Goal: Communication & Community: Answer question/provide support

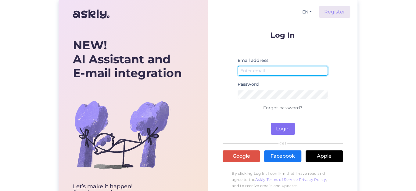
type input "info@kehapood.ee"
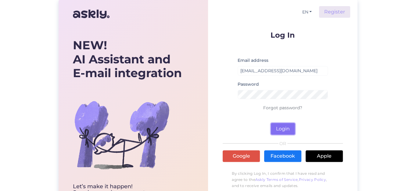
click at [281, 128] on button "Login" at bounding box center [283, 129] width 24 height 12
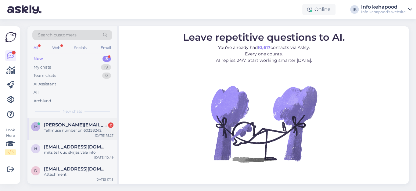
click at [71, 125] on span "[PERSON_NAME][EMAIL_ADDRESS][DOMAIN_NAME]" at bounding box center [76, 124] width 64 height 5
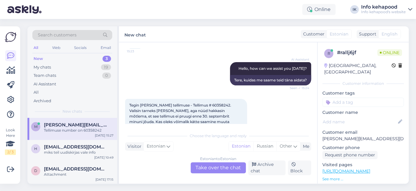
scroll to position [83, 0]
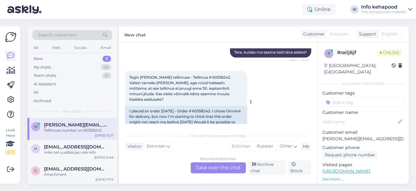
click at [202, 76] on span "Tegin [PERSON_NAME] tellimuse - Tellimus # 60358242. Valisin tarneks [PERSON_NA…" at bounding box center [180, 88] width 103 height 27
copy span "60358242"
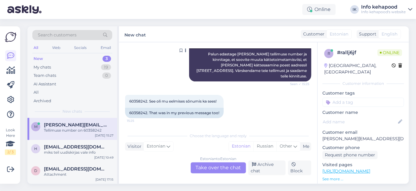
scroll to position [236, 0]
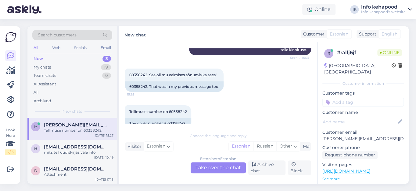
click at [210, 169] on div "Estonian to Estonian Take over the chat" at bounding box center [218, 167] width 55 height 11
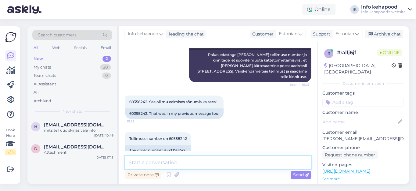
click at [187, 165] on textarea at bounding box center [218, 162] width 186 height 13
type textarea "Tere! Kohe vaatame te tellimuse üle"
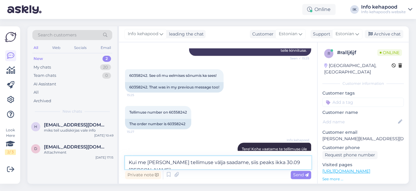
scroll to position [236, 0]
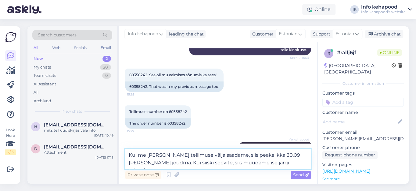
type textarea "Kui me [PERSON_NAME] tellimuse välja saadame, siis peaks ikka 30.09 [PERSON_NAM…"
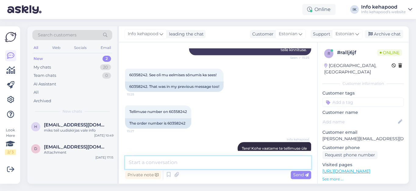
scroll to position [272, 0]
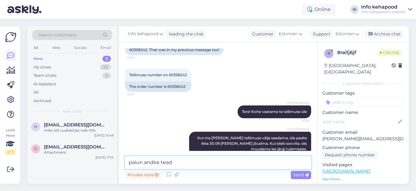
type textarea "palun andke teada"
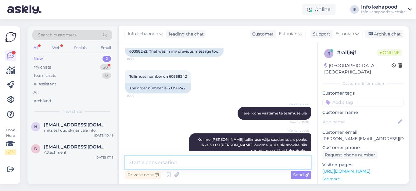
scroll to position [331, 0]
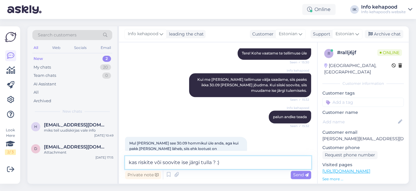
type textarea "kas riskite või soovite ise järgi tulla ? :)"
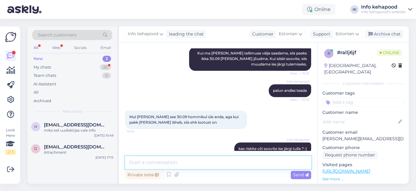
scroll to position [383, 0]
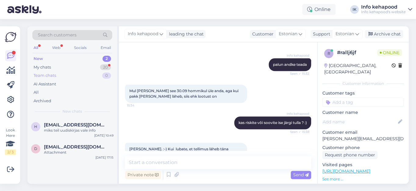
click at [46, 74] on div "Team chats" at bounding box center [45, 75] width 23 height 6
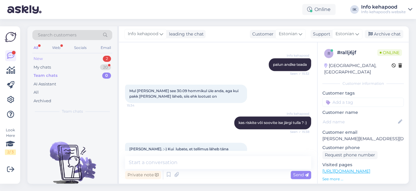
click at [41, 59] on div "New" at bounding box center [38, 59] width 9 height 6
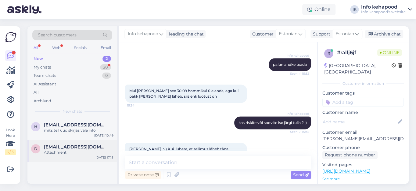
click at [63, 147] on span "[EMAIL_ADDRESS][DOMAIN_NAME]" at bounding box center [76, 146] width 64 height 5
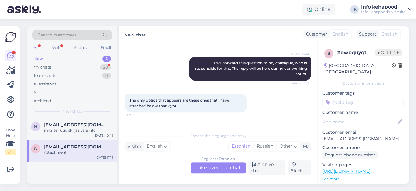
scroll to position [202, 0]
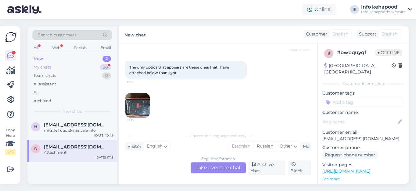
click at [44, 67] on div "My chats" at bounding box center [42, 67] width 17 height 6
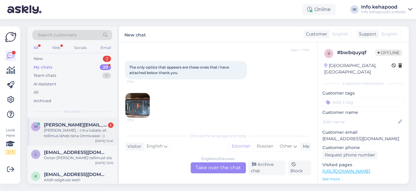
click at [68, 123] on span "[PERSON_NAME][EMAIL_ADDRESS][DOMAIN_NAME]" at bounding box center [76, 124] width 64 height 5
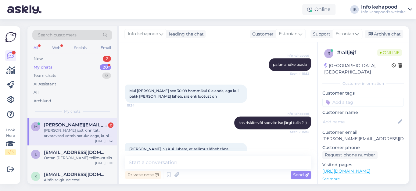
scroll to position [499, 0]
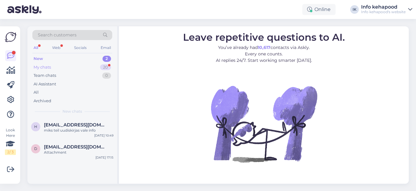
drag, startPoint x: 35, startPoint y: 65, endPoint x: 53, endPoint y: 70, distance: 18.7
click at [35, 65] on div "My chats" at bounding box center [42, 67] width 17 height 6
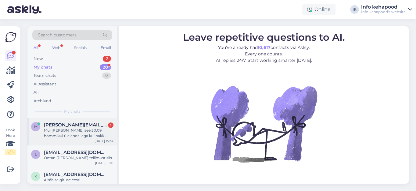
click at [78, 128] on div "Mul [PERSON_NAME] see 30.09 hommikul üle anda, aga kui pakk [PERSON_NAME] läheb…" at bounding box center [79, 132] width 70 height 11
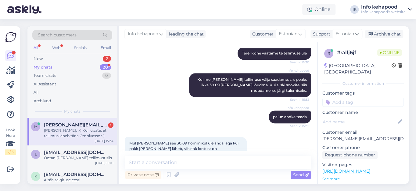
scroll to position [383, 0]
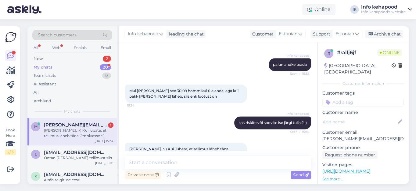
click at [67, 124] on span "[PERSON_NAME][EMAIL_ADDRESS][DOMAIN_NAME]" at bounding box center [76, 124] width 64 height 5
click at [168, 160] on textarea at bounding box center [218, 162] width 186 height 13
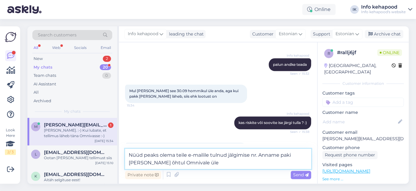
type textarea "Nüüd peaks olema teile e-mailile tulnud jälgimise nr. Anname paki [PERSON_NAME]…"
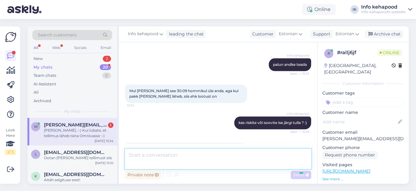
scroll to position [415, 0]
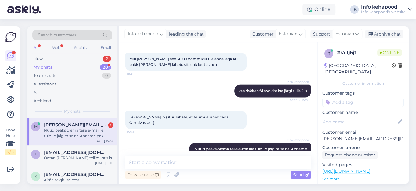
click at [63, 124] on span "[PERSON_NAME][EMAIL_ADDRESS][DOMAIN_NAME]" at bounding box center [76, 124] width 64 height 5
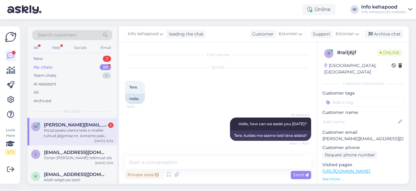
click at [38, 65] on div "My chats" at bounding box center [43, 67] width 19 height 6
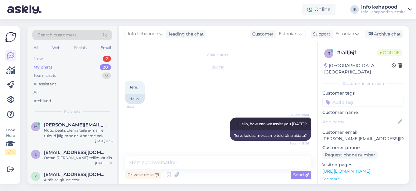
click at [39, 58] on div "New" at bounding box center [38, 59] width 9 height 6
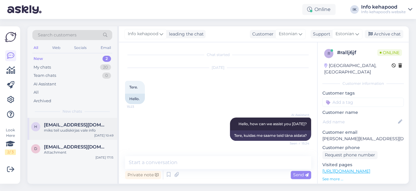
click at [69, 128] on div "miks teil uudiskirjas vale info" at bounding box center [79, 129] width 70 height 5
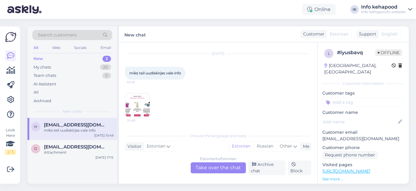
scroll to position [14, 0]
click at [40, 58] on div "New" at bounding box center [38, 59] width 9 height 6
click at [54, 147] on span "[EMAIL_ADDRESS][DOMAIN_NAME]" at bounding box center [76, 146] width 64 height 5
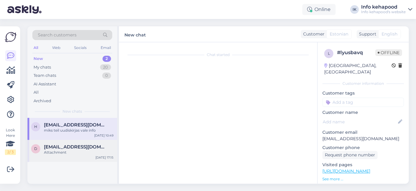
scroll to position [202, 0]
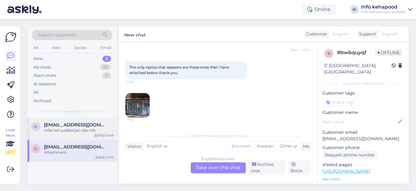
click at [53, 126] on span "[EMAIL_ADDRESS][DOMAIN_NAME]" at bounding box center [76, 124] width 64 height 5
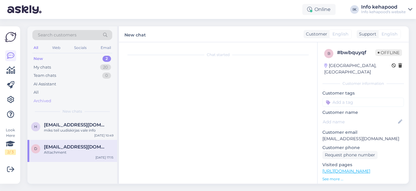
scroll to position [13, 0]
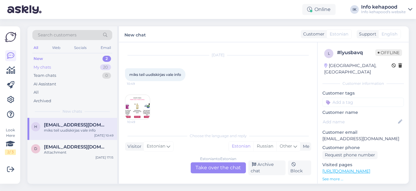
click at [43, 66] on div "My chats" at bounding box center [42, 67] width 17 height 6
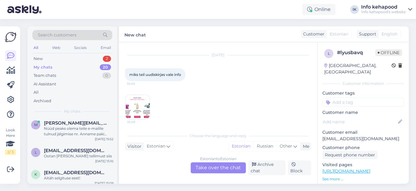
scroll to position [0, 0]
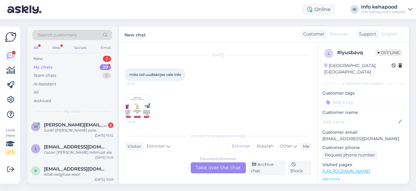
click at [70, 66] on div "My chats 20" at bounding box center [72, 67] width 80 height 9
click at [70, 130] on div "Junk'i [PERSON_NAME] pole." at bounding box center [79, 129] width 70 height 5
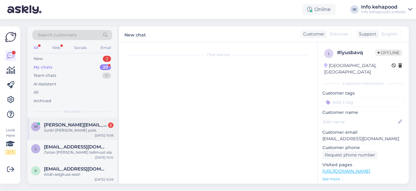
scroll to position [467, 0]
click at [70, 130] on div "Junk'i [PERSON_NAME] pole." at bounding box center [79, 129] width 70 height 5
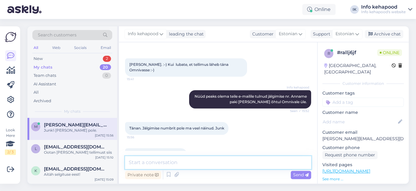
click at [147, 162] on textarea at bounding box center [218, 162] width 186 height 13
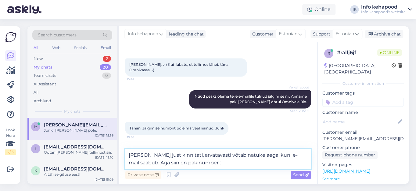
paste textarea "CC853950534EE"
type textarea "[PERSON_NAME] just kinnitati, arvatavasti võtab natuke aega, kuni e-mail saabub…"
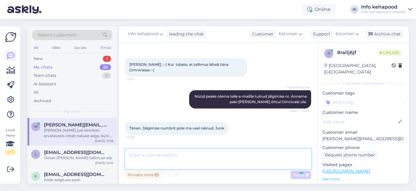
scroll to position [499, 0]
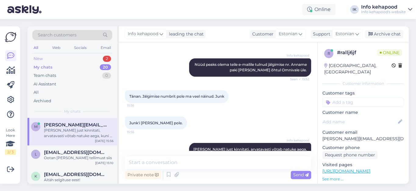
click at [44, 56] on div "New 2" at bounding box center [72, 58] width 80 height 9
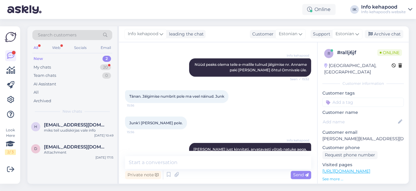
scroll to position [525, 0]
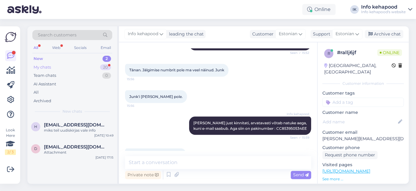
click at [45, 67] on div "My chats" at bounding box center [42, 67] width 17 height 6
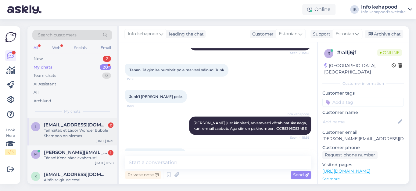
click at [60, 131] on div "Teil näitab et Lador Wonder Bubble Shampoo on olemas" at bounding box center [79, 132] width 70 height 11
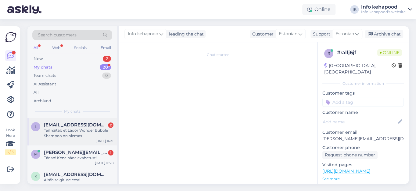
scroll to position [742, 0]
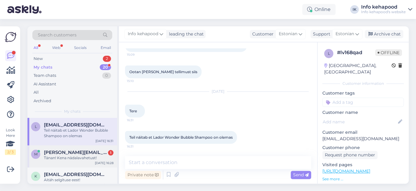
click at [56, 153] on span "[PERSON_NAME][EMAIL_ADDRESS][DOMAIN_NAME]" at bounding box center [76, 151] width 64 height 5
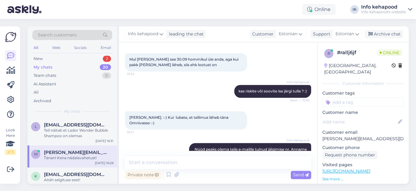
scroll to position [525, 0]
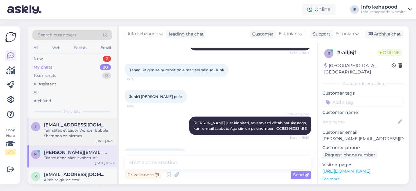
click at [52, 131] on div "Teil näitab et Lador Wonder Bubble Shampoo on olemas" at bounding box center [79, 132] width 70 height 11
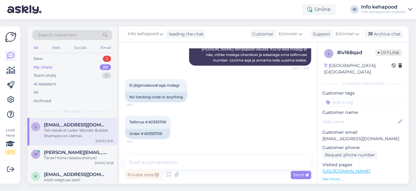
scroll to position [353, 0]
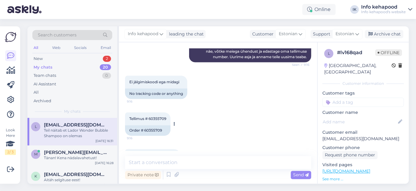
click at [162, 118] on span "Tellimus # 60355709" at bounding box center [147, 118] width 37 height 5
copy div "60355709 9:16"
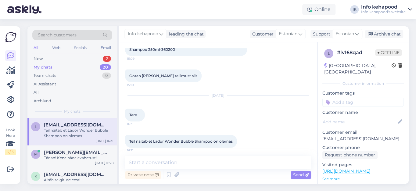
scroll to position [742, 0]
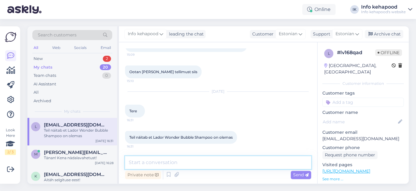
click at [189, 162] on textarea at bounding box center [218, 162] width 186 height 13
drag, startPoint x: 143, startPoint y: 163, endPoint x: 304, endPoint y: 163, distance: 161.2
click at [310, 164] on textarea "Tere! Kahjuks meil kodulehel info ei muutu nii kiiresti kui sooviksime." at bounding box center [218, 162] width 186 height 13
paste textarea "Kahjuks ei uuene meie kodulehel olev info alati nii kiiresti, kui sooviksime. T…"
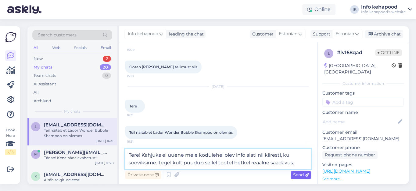
type textarea "Tere! Kahjuks ei uuene meie kodulehel olev info alati nii kiiresti, kui sooviks…"
click at [301, 173] on span "Send" at bounding box center [301, 174] width 16 height 5
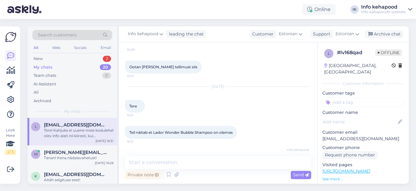
scroll to position [779, 0]
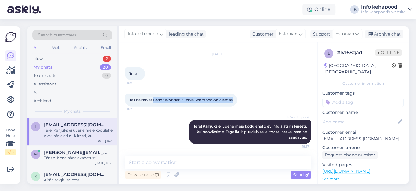
drag, startPoint x: 154, startPoint y: 99, endPoint x: 236, endPoint y: 100, distance: 81.5
click at [236, 100] on div "Teil näitab et Lador Wonder Bubble Shampoo on olemas 16:31" at bounding box center [181, 99] width 112 height 13
copy span "Lador Wonder Bubble Shampoo on olemas"
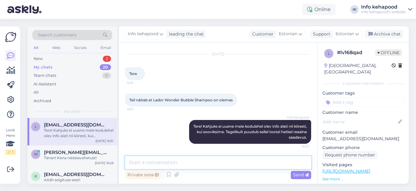
click at [147, 162] on textarea at bounding box center [218, 162] width 186 height 13
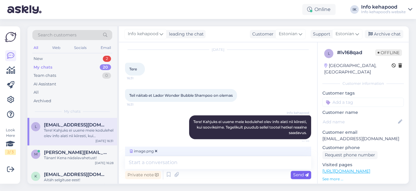
click at [299, 173] on span "Send" at bounding box center [301, 174] width 16 height 5
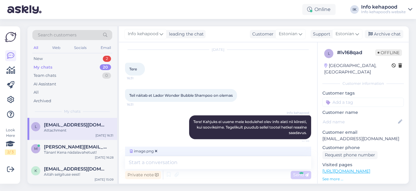
scroll to position [817, 0]
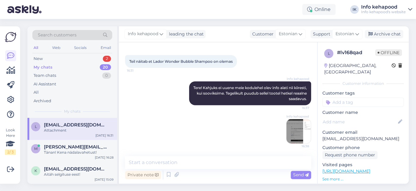
click at [296, 129] on img at bounding box center [299, 131] width 24 height 24
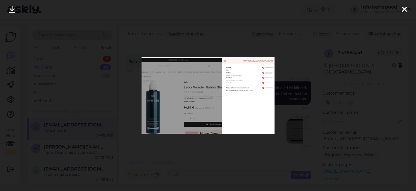
click at [405, 10] on icon at bounding box center [404, 10] width 5 height 8
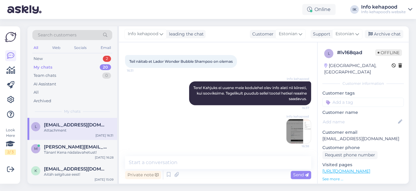
click at [222, 146] on div "Info kehapood 16:38" at bounding box center [218, 131] width 186 height 38
click at [52, 34] on span "Search customers" at bounding box center [57, 35] width 39 height 6
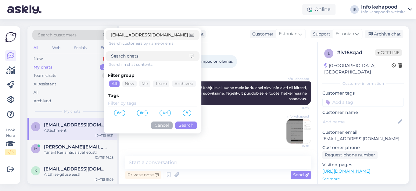
type input "[EMAIL_ADDRESS][DOMAIN_NAME]"
click at [190, 125] on button "Search" at bounding box center [186, 125] width 22 height 8
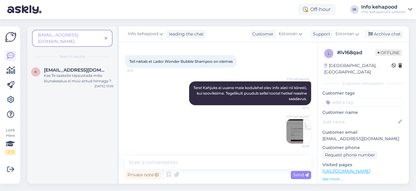
click at [106, 36] on icon at bounding box center [106, 38] width 3 height 4
